Goal: Task Accomplishment & Management: Complete application form

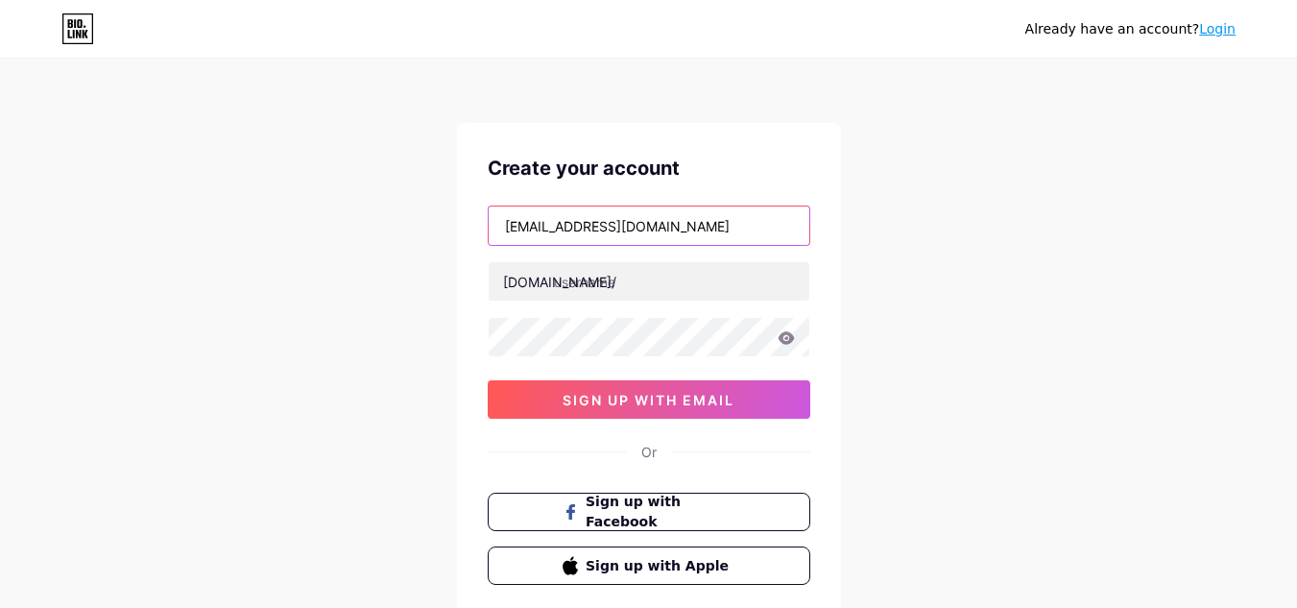
click at [645, 212] on input "[EMAIL_ADDRESS][DOMAIN_NAME]" at bounding box center [649, 225] width 321 height 38
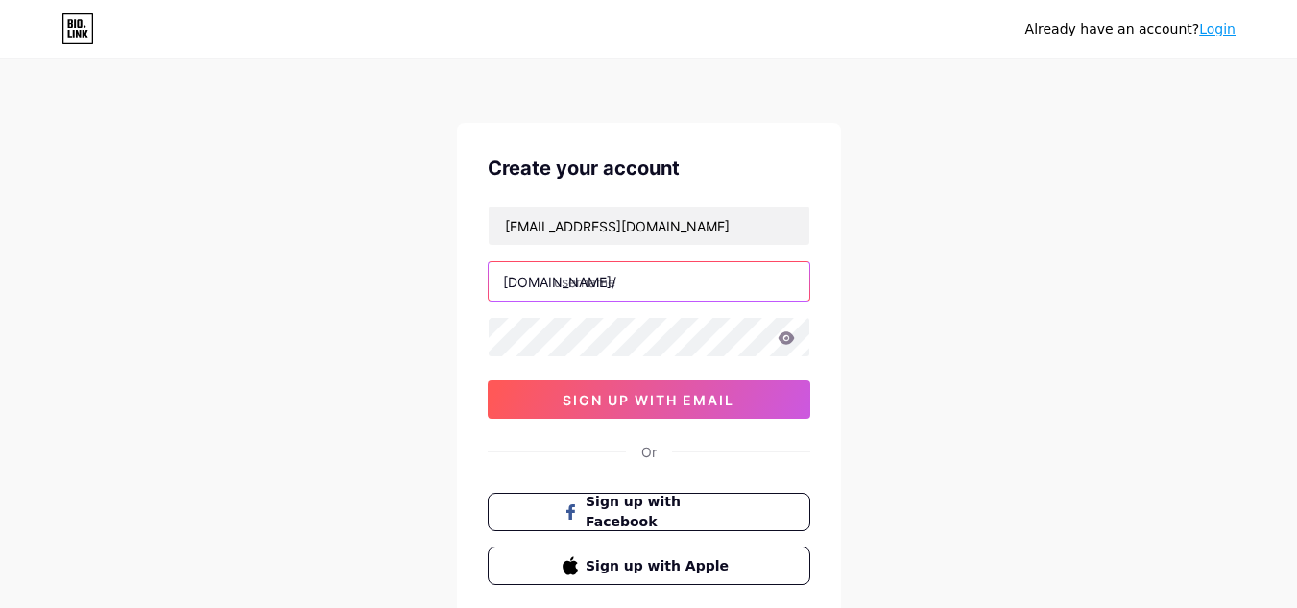
click at [618, 275] on input "text" at bounding box center [649, 281] width 321 height 38
paste input "awssolar"
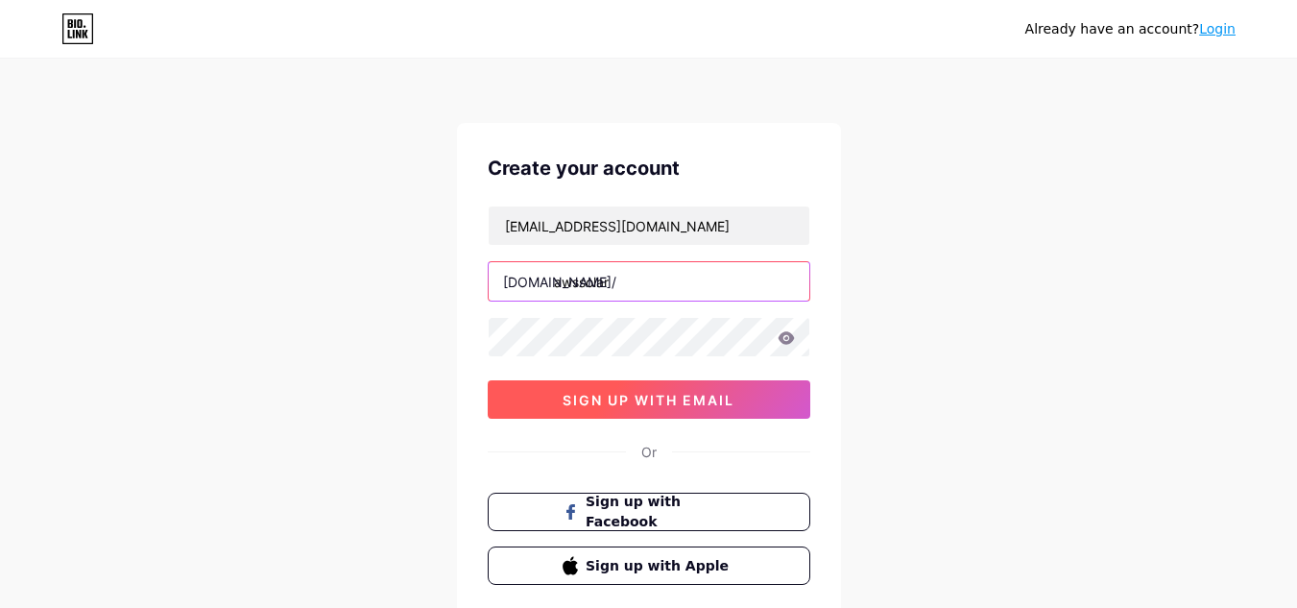
type input "awssolar"
click at [649, 401] on span "sign up with email" at bounding box center [648, 400] width 172 height 16
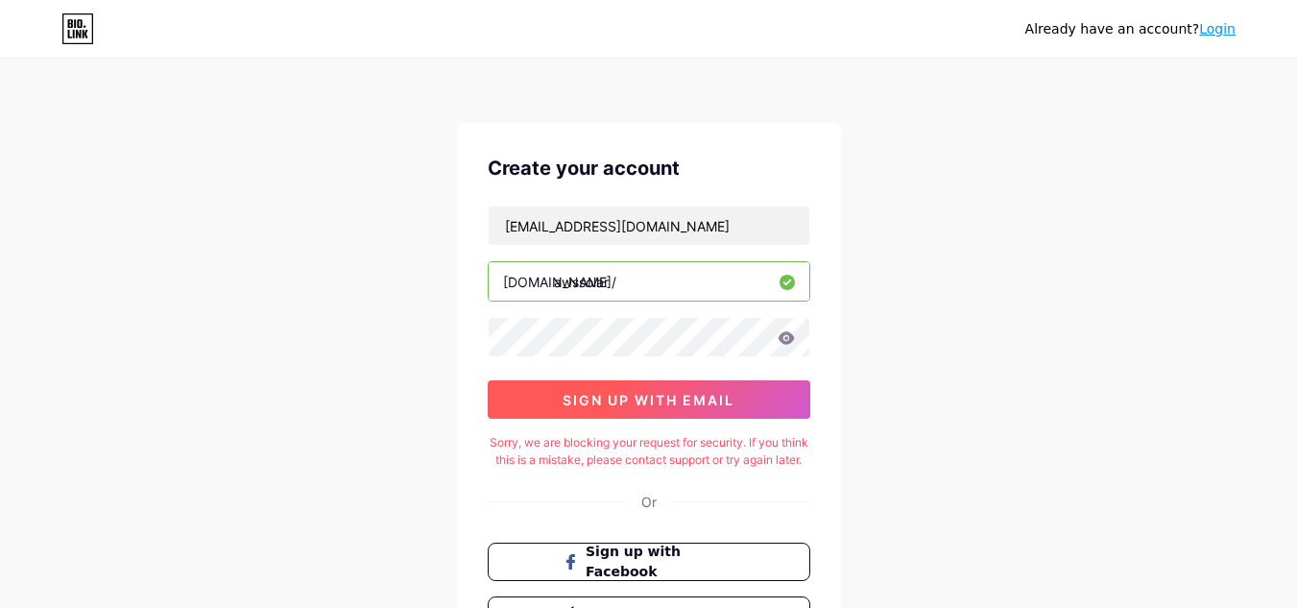
click at [751, 392] on button "sign up with email" at bounding box center [649, 399] width 322 height 38
click at [647, 406] on span "sign up with email" at bounding box center [648, 400] width 172 height 16
